Goal: Task Accomplishment & Management: Use online tool/utility

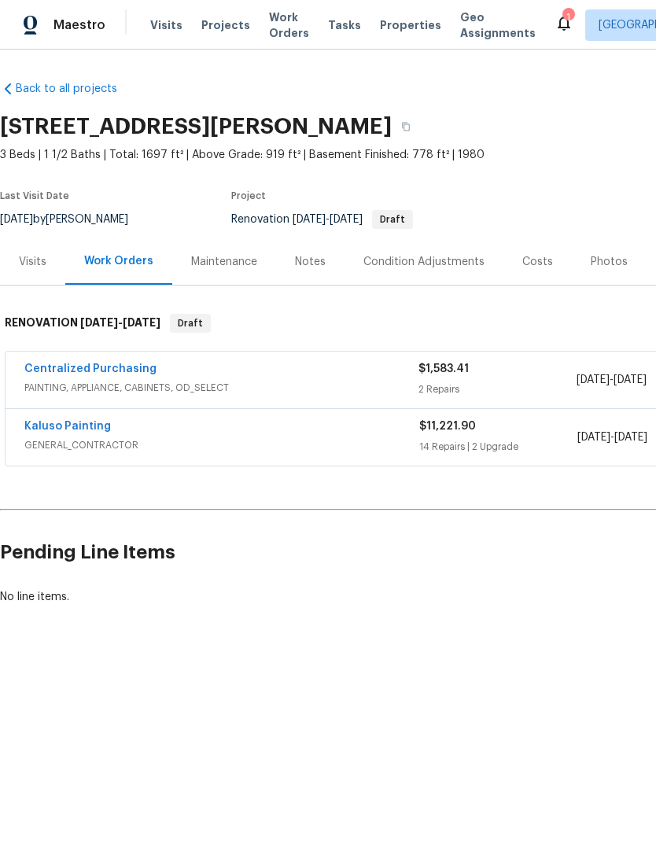
click at [204, 369] on div "Centralized Purchasing" at bounding box center [221, 370] width 394 height 19
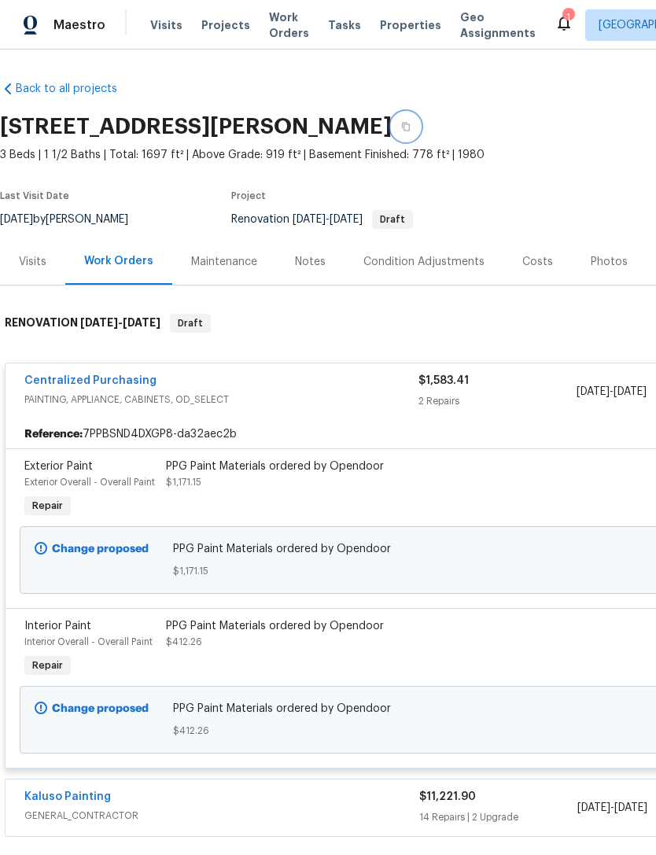
click at [402, 129] on icon "button" at bounding box center [406, 127] width 8 height 9
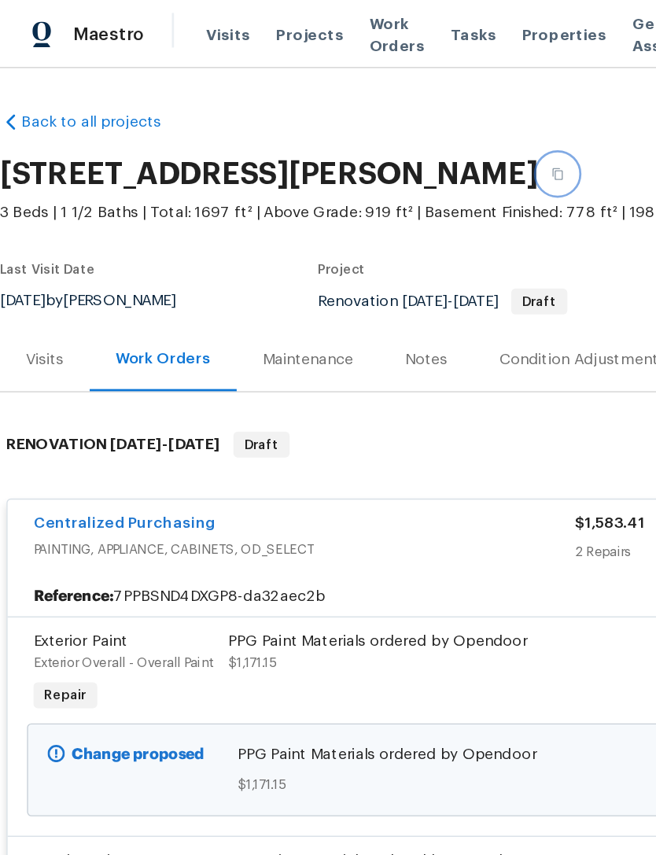
click at [401, 128] on icon "button" at bounding box center [405, 126] width 9 height 9
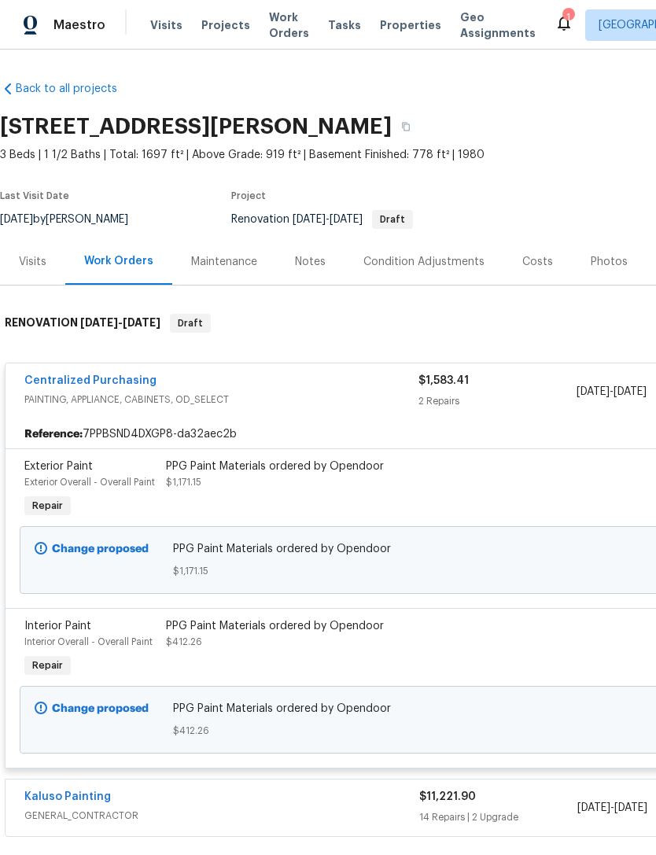
click at [133, 259] on div "Work Orders" at bounding box center [118, 261] width 69 height 16
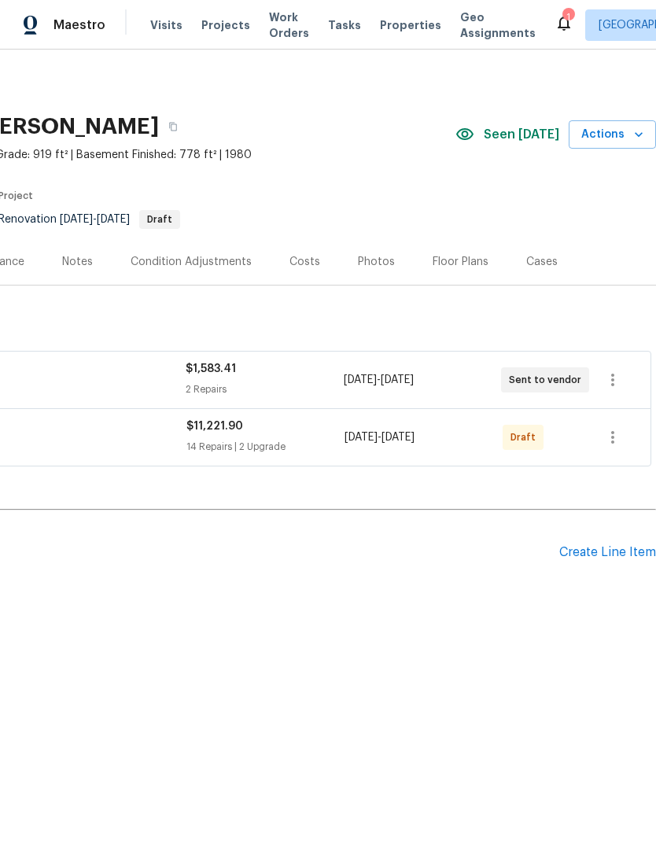
scroll to position [0, 233]
click at [600, 550] on div "Create Line Item" at bounding box center [607, 552] width 97 height 15
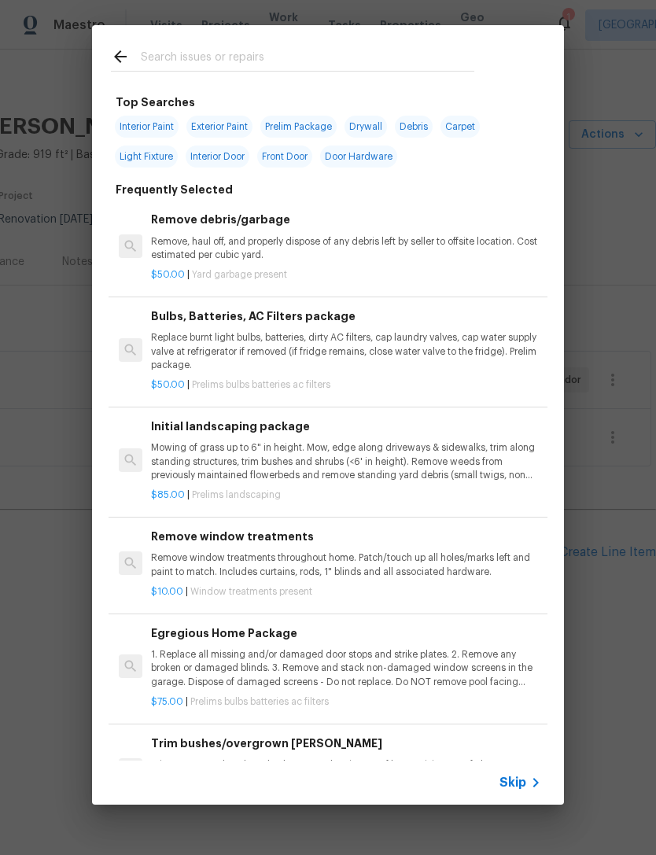
click at [512, 759] on p "Trim overgrown hegdes & bushes around perimeter of home giving 12" of clearance…" at bounding box center [346, 771] width 390 height 27
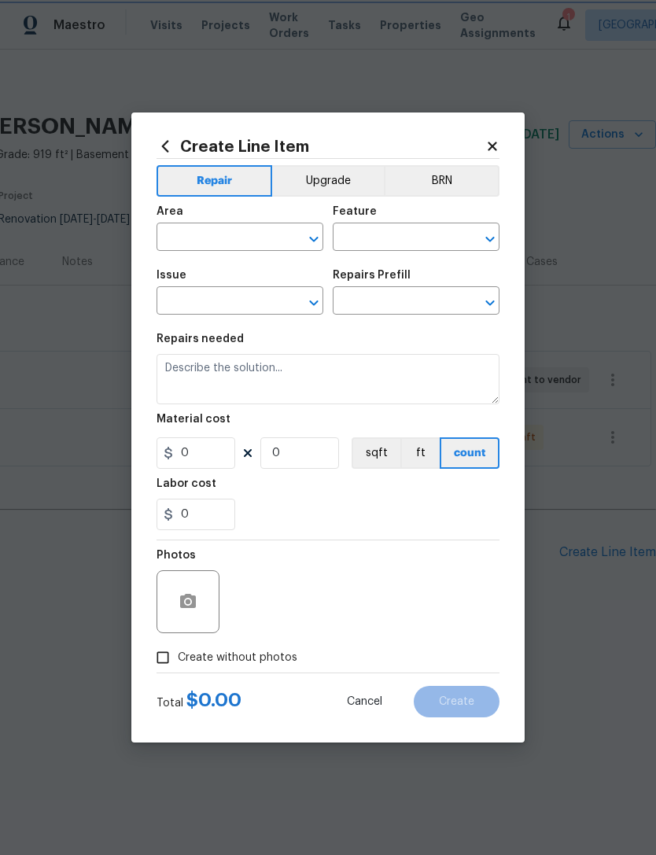
type input "Dead/overgrown tree or foliage"
type input "Trim bushes/overgrown [PERSON_NAME] $60.00"
type textarea "Trim overgrown hegdes & bushes around perimeter of home giving 12" of clearance…"
type input "60"
type input "1"
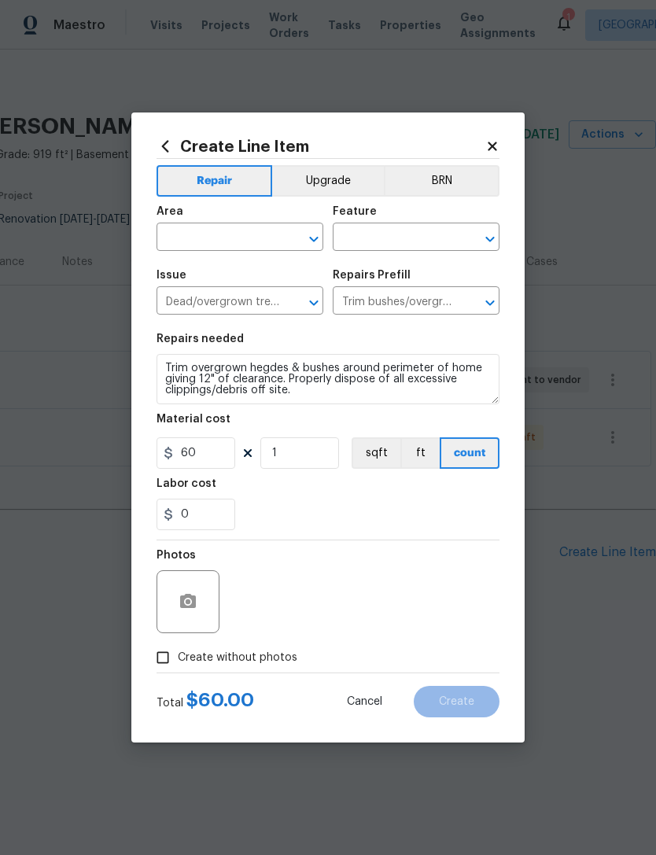
click at [493, 142] on icon at bounding box center [491, 146] width 9 height 9
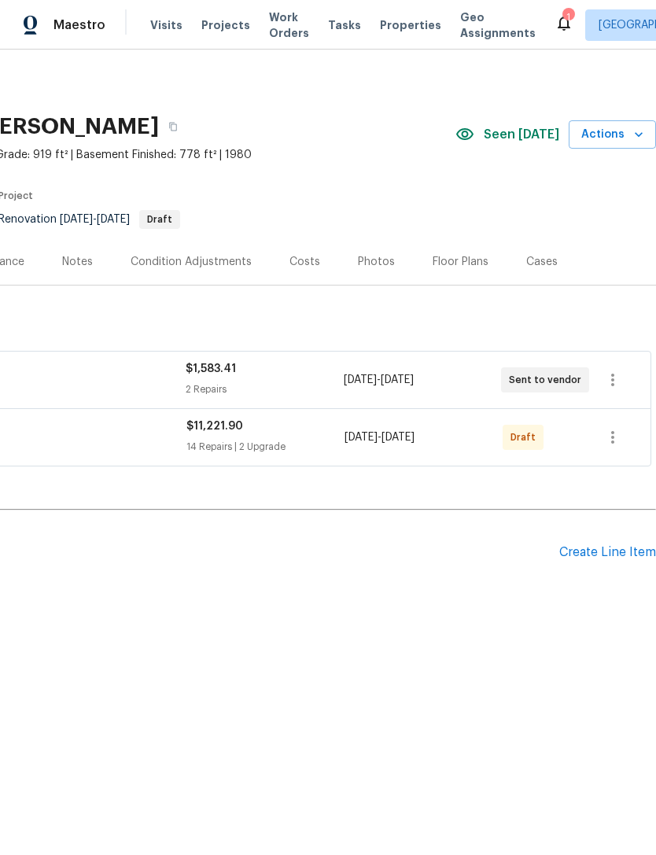
click at [601, 549] on div "Create Line Item" at bounding box center [607, 552] width 97 height 15
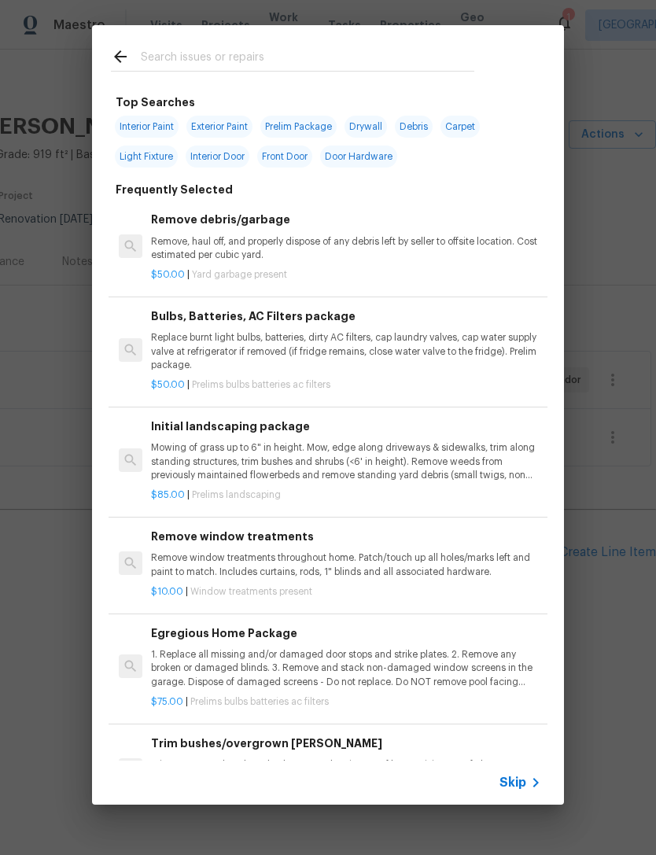
click at [500, 787] on span "Skip" at bounding box center [512, 782] width 27 height 16
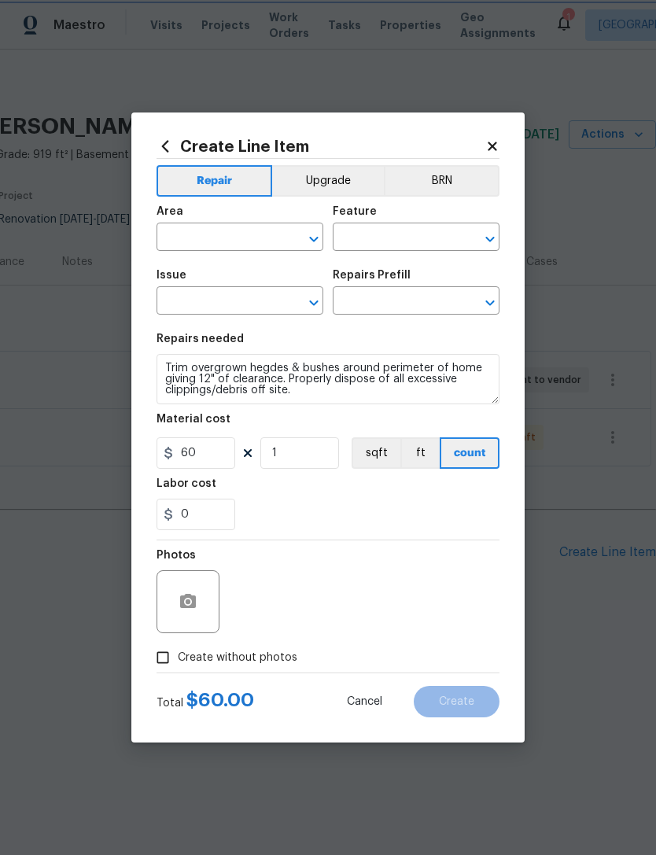
type input "Dead/overgrown tree or foliage"
type input "Trim bushes/overgrown [PERSON_NAME] $60.00"
click at [235, 237] on input "text" at bounding box center [217, 238] width 123 height 24
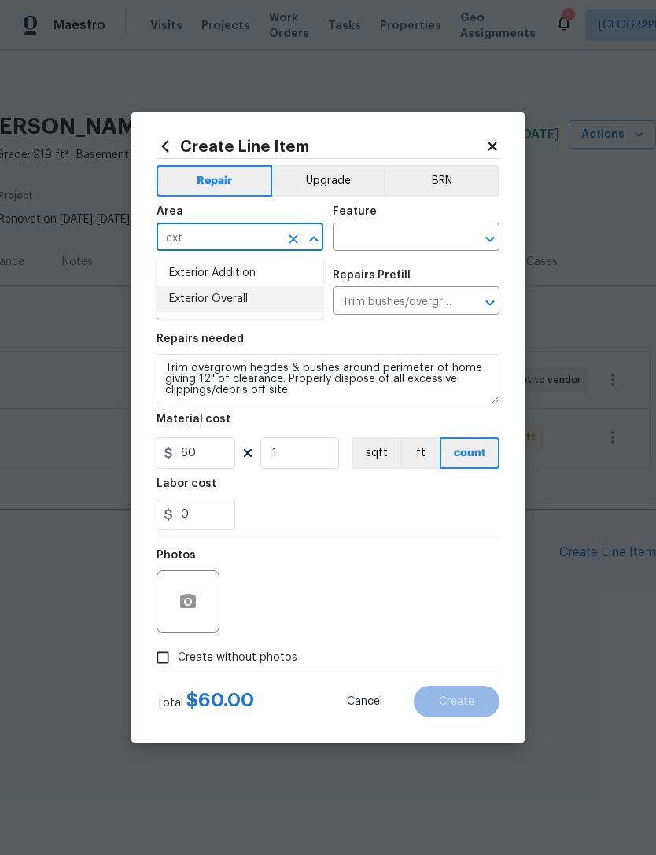
click at [239, 297] on li "Exterior Overall" at bounding box center [239, 299] width 167 height 26
type input "Exterior Overall"
click at [411, 237] on input "text" at bounding box center [394, 238] width 123 height 24
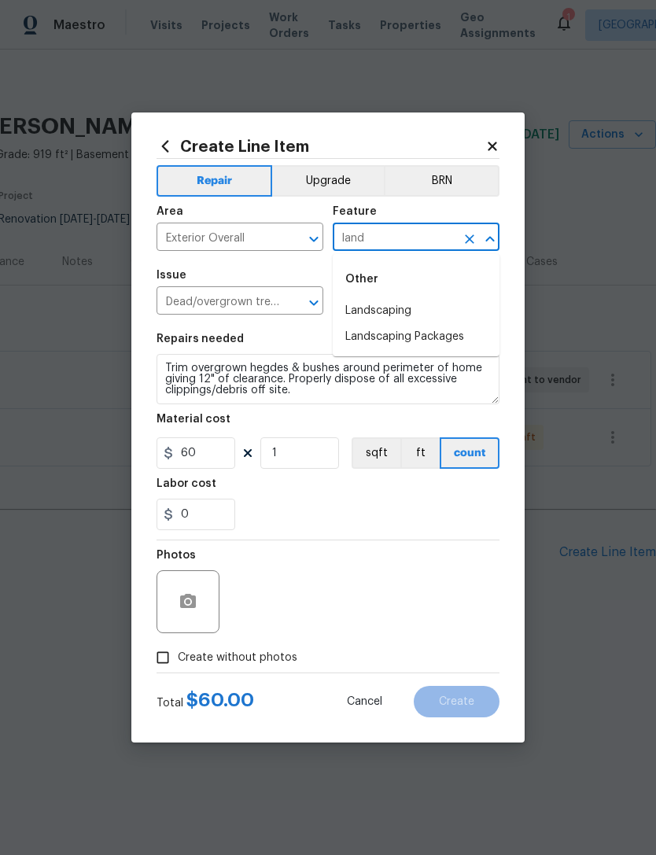
click at [393, 309] on li "Landscaping" at bounding box center [416, 311] width 167 height 26
type input "Landscaping"
click at [261, 306] on input "Dead/overgrown tree or foliage" at bounding box center [217, 302] width 123 height 24
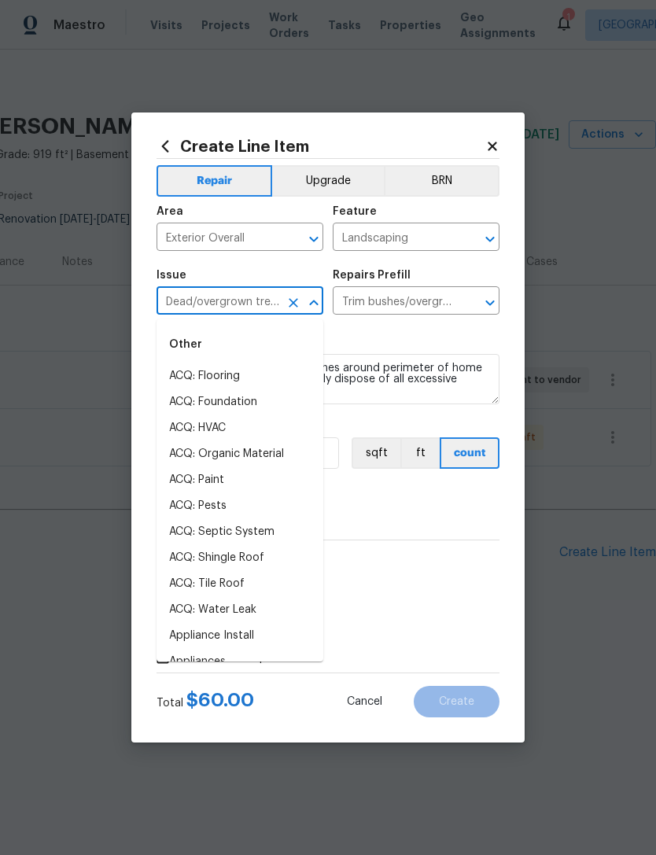
click at [403, 344] on div "Repairs needed" at bounding box center [327, 343] width 343 height 20
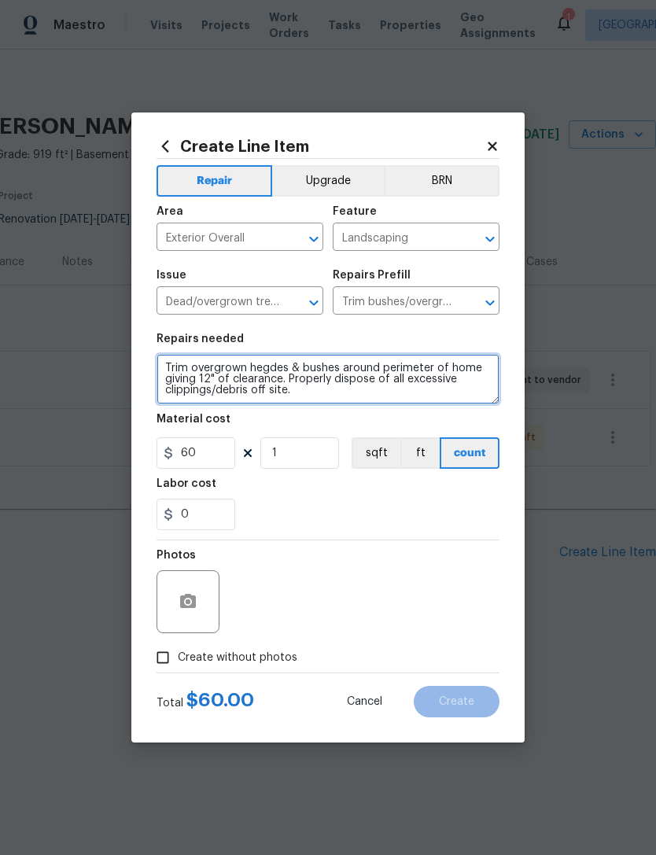
click at [214, 377] on textarea "Trim overgrown hegdes & bushes around perimeter of home giving 12" of clearance…" at bounding box center [327, 379] width 343 height 50
click at [296, 371] on textarea "Trim overgrown hegdes & bushes around perimeter of home giving 3’ of clearance.…" at bounding box center [327, 379] width 343 height 50
click at [335, 372] on textarea "Trim overgrown hegdes, bushes around perimeter of home giving 3’ of clearance. …" at bounding box center [327, 379] width 343 height 50
type textarea "Trim overgrown hegdes, bushes, trees around perimeter of home giving 3’ of clea…"
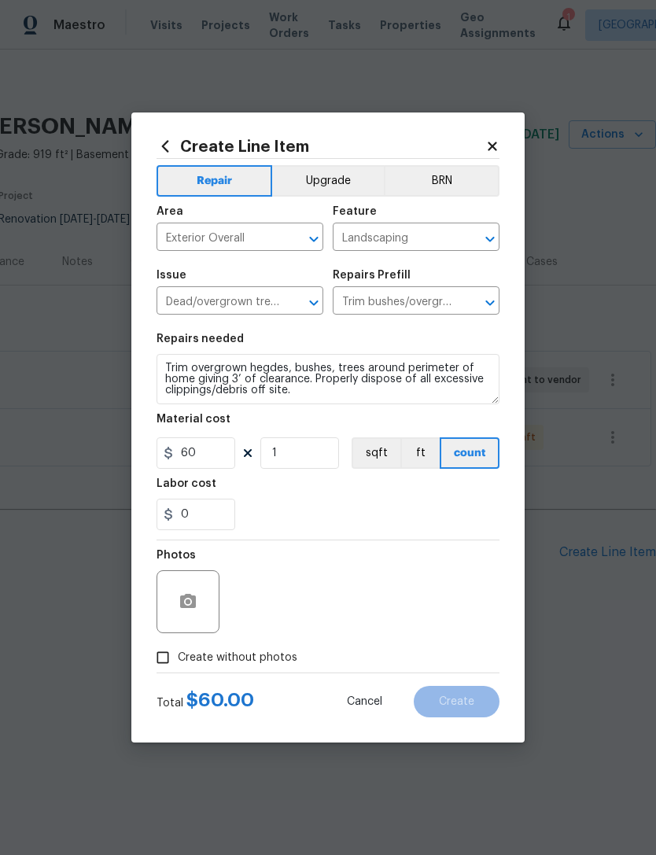
click at [299, 505] on div "0" at bounding box center [327, 513] width 343 height 31
click at [214, 447] on input "60" at bounding box center [195, 452] width 79 height 31
type input "2300"
click at [351, 533] on section "Repairs needed Trim overgrown hegdes, bushes, trees around perimeter of home gi…" at bounding box center [327, 431] width 343 height 215
click at [197, 607] on button "button" at bounding box center [188, 602] width 38 height 38
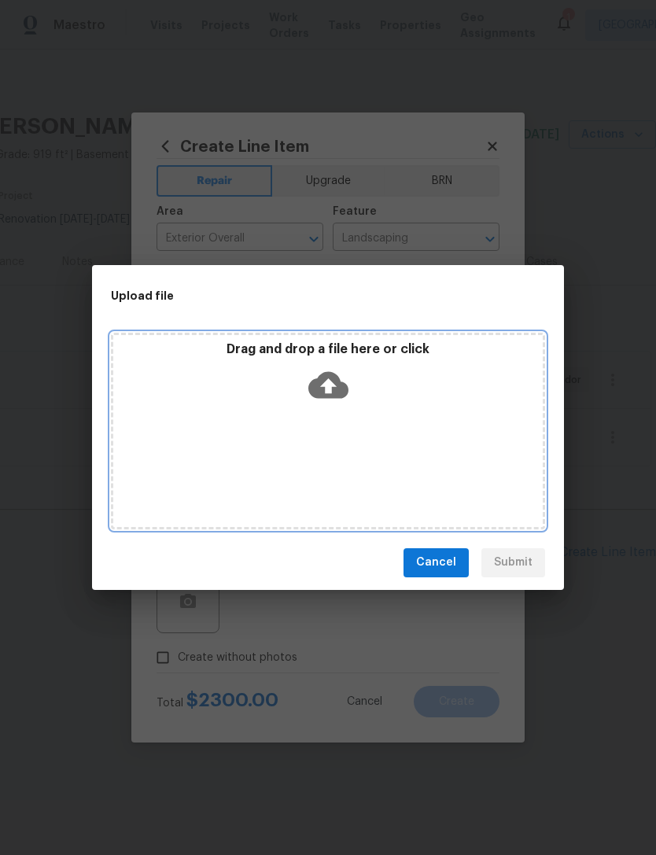
click at [332, 370] on icon at bounding box center [328, 385] width 40 height 40
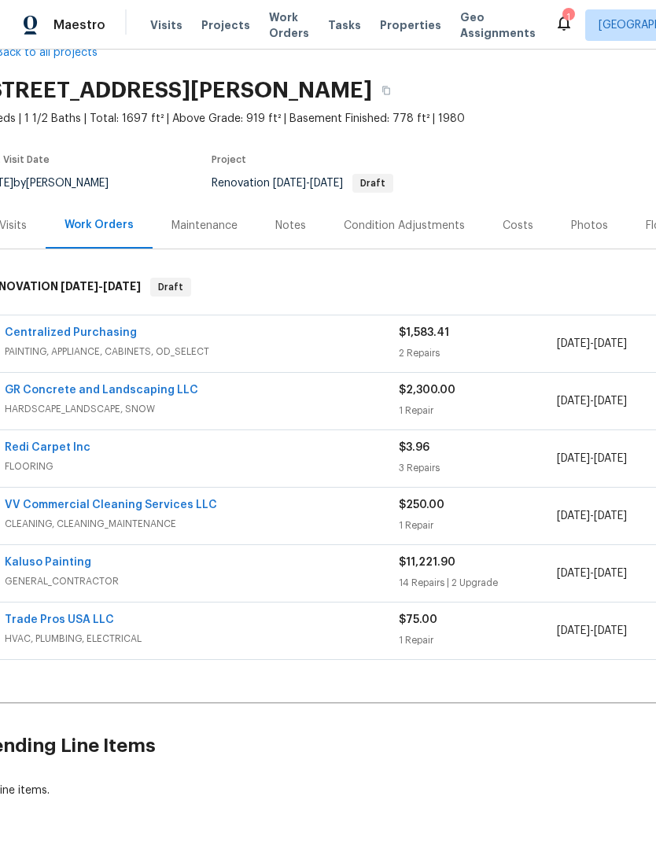
scroll to position [35, 20]
